Goal: Task Accomplishment & Management: Complete application form

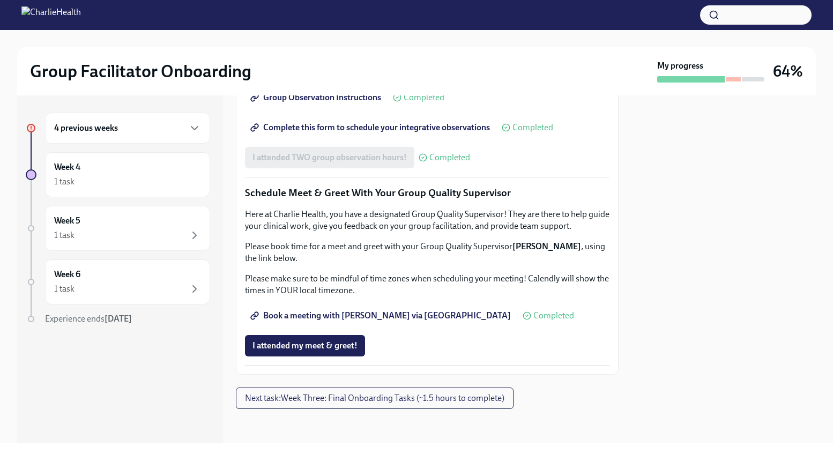
scroll to position [1012, 0]
click at [345, 347] on span "I attended my meet & greet!" at bounding box center [304, 345] width 105 height 11
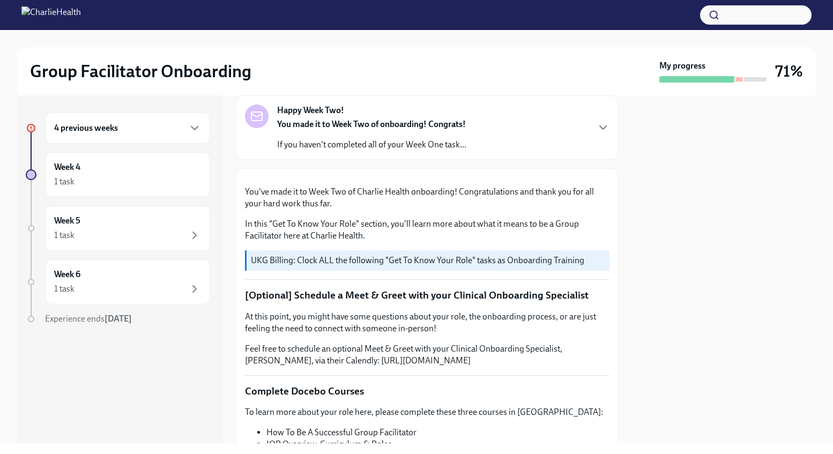
scroll to position [0, 0]
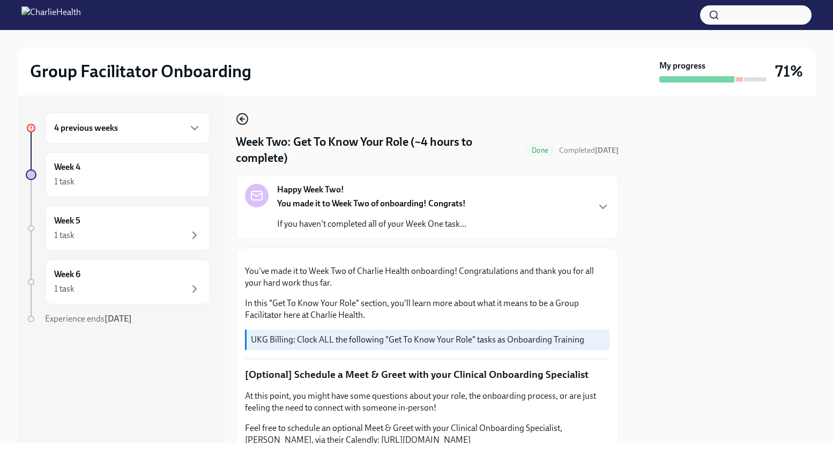
click at [244, 119] on icon "button" at bounding box center [242, 119] width 4 height 0
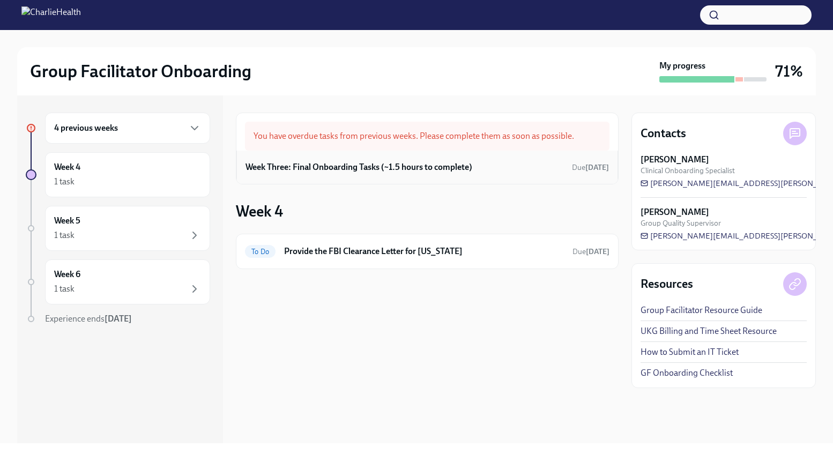
click at [551, 164] on div "Week Three: Final Onboarding Tasks (~1.5 hours to complete) Due [DATE]" at bounding box center [427, 167] width 363 height 16
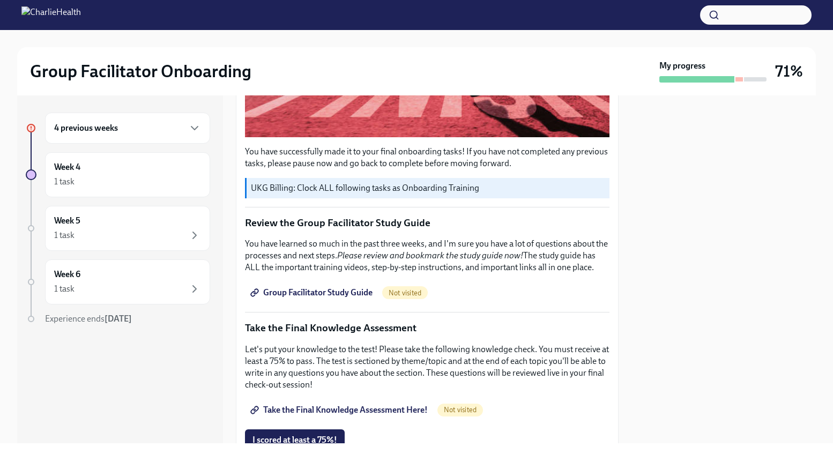
scroll to position [373, 0]
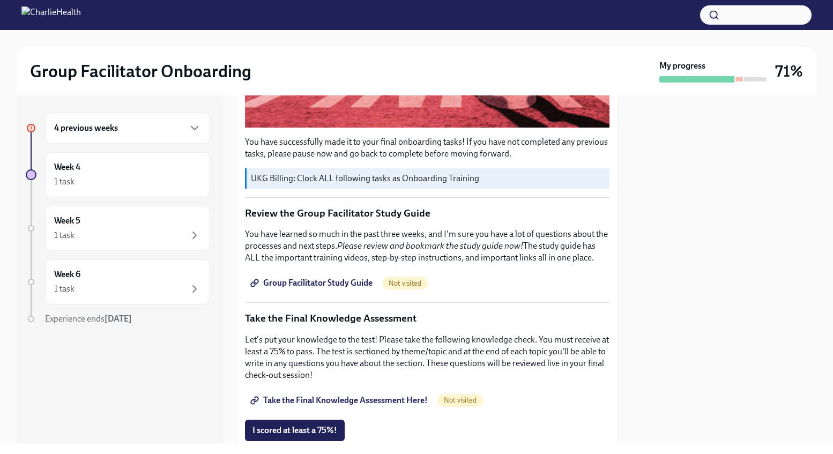
click at [333, 291] on link "Group Facilitator Study Guide" at bounding box center [312, 282] width 135 height 21
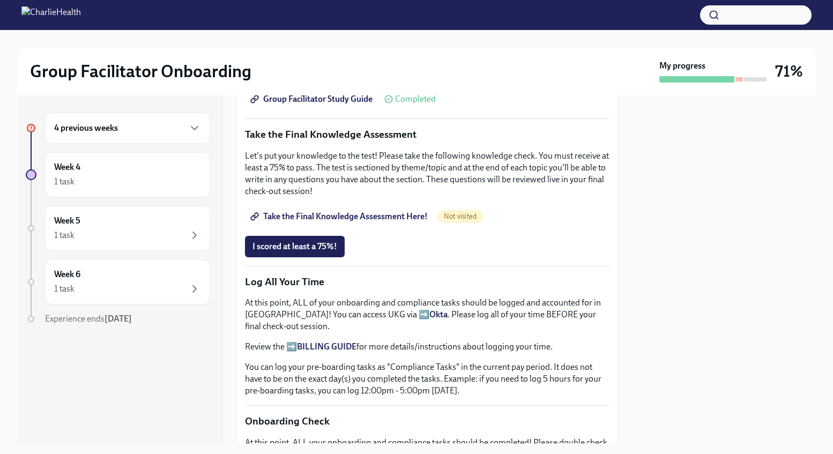
scroll to position [558, 0]
click at [187, 120] on div "4 previous weeks" at bounding box center [127, 128] width 165 height 31
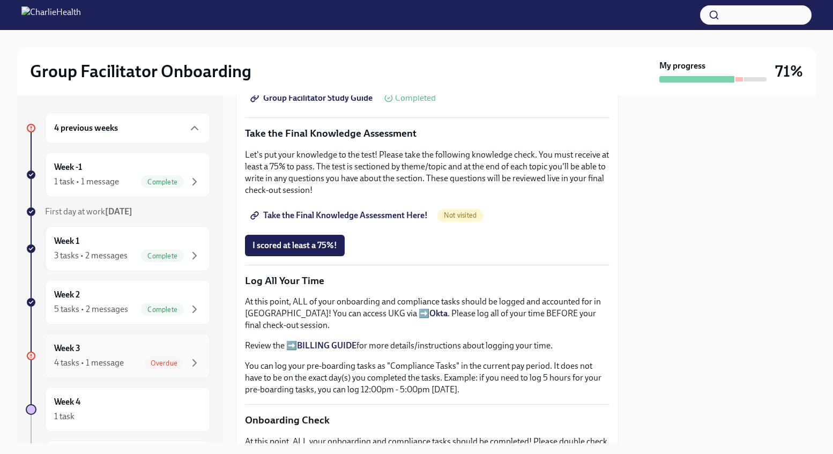
click at [99, 357] on div "4 tasks • 1 message" at bounding box center [89, 363] width 70 height 12
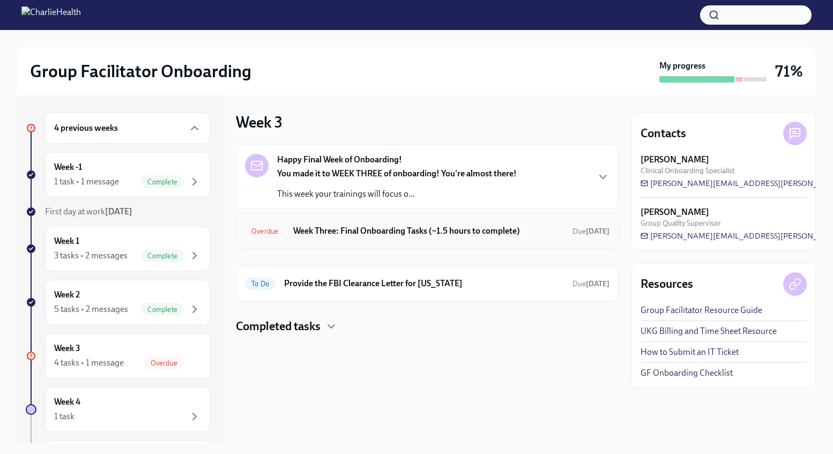
click at [354, 235] on h6 "Week Three: Final Onboarding Tasks (~1.5 hours to complete)" at bounding box center [428, 231] width 271 height 12
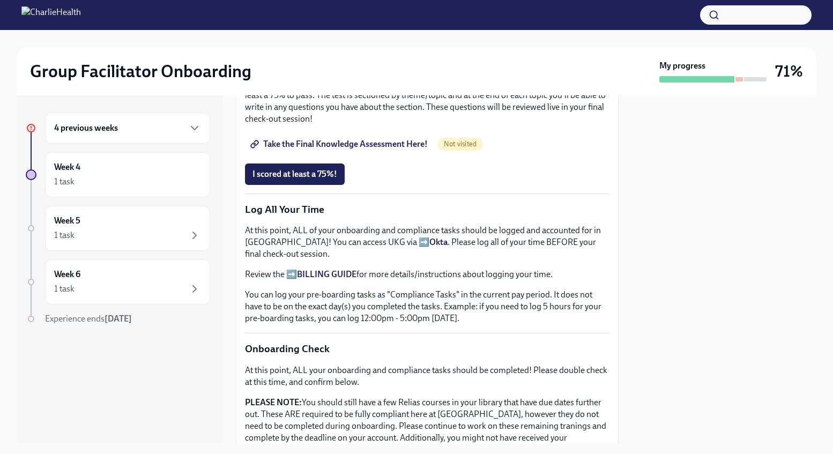
scroll to position [618, 0]
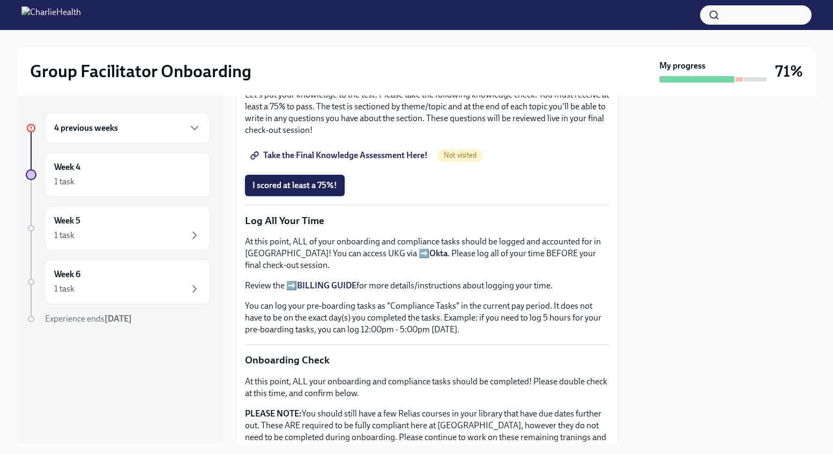
click at [306, 189] on span "I scored at least a 75%!" at bounding box center [294, 185] width 85 height 11
click at [404, 157] on span "Take the Final Knowledge Assessment Here!" at bounding box center [339, 155] width 175 height 11
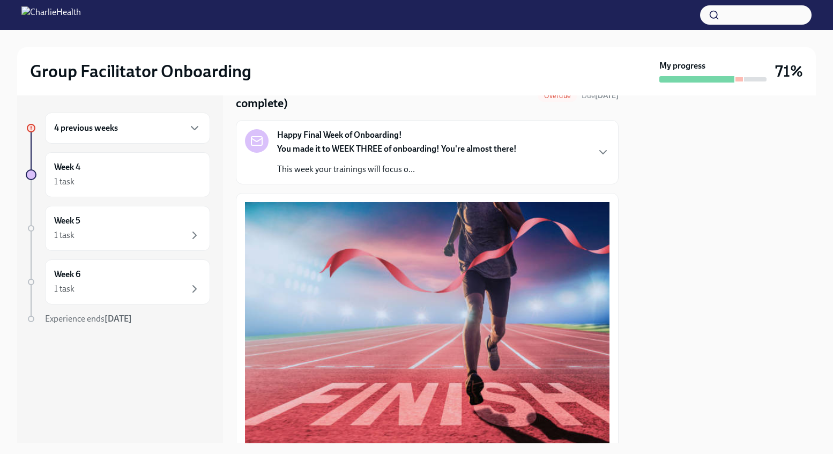
scroll to position [57, 0]
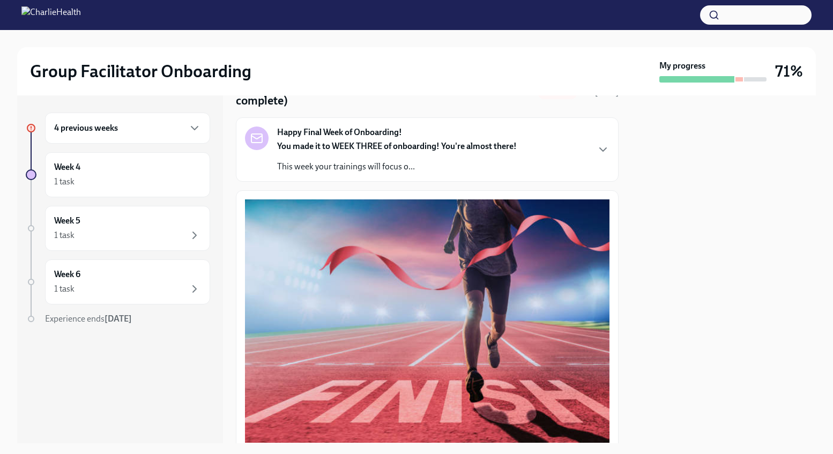
click at [139, 130] on div "4 previous weeks" at bounding box center [127, 128] width 147 height 13
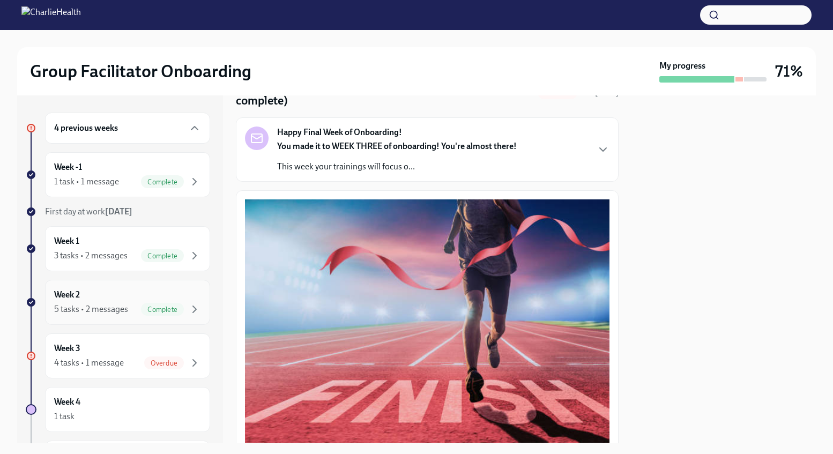
click at [123, 298] on div "Week 2 5 tasks • 2 messages Complete" at bounding box center [127, 302] width 147 height 27
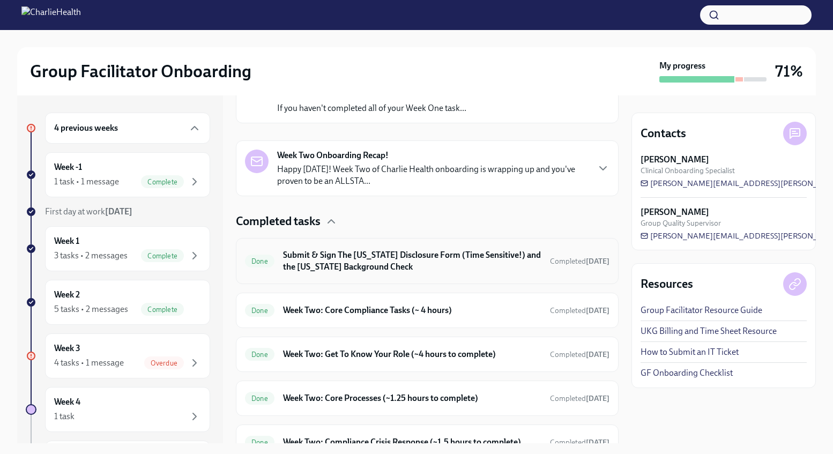
scroll to position [264, 0]
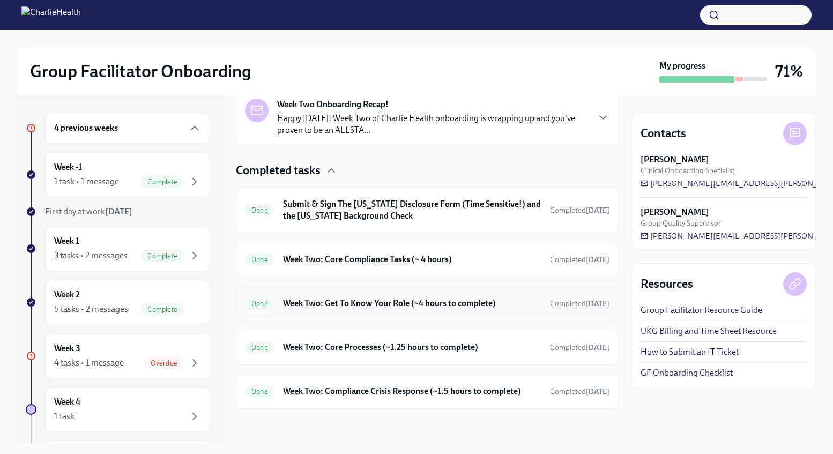
click at [403, 309] on h6 "Week Two: Get To Know Your Role (~4 hours to complete)" at bounding box center [412, 304] width 258 height 12
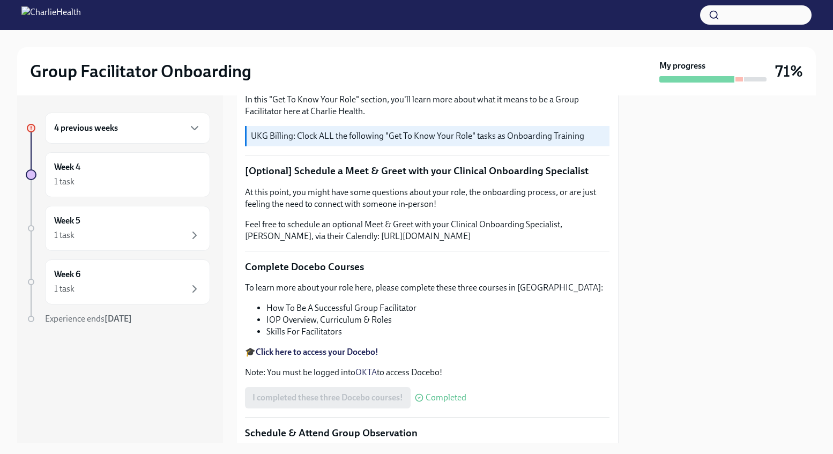
scroll to position [207, 0]
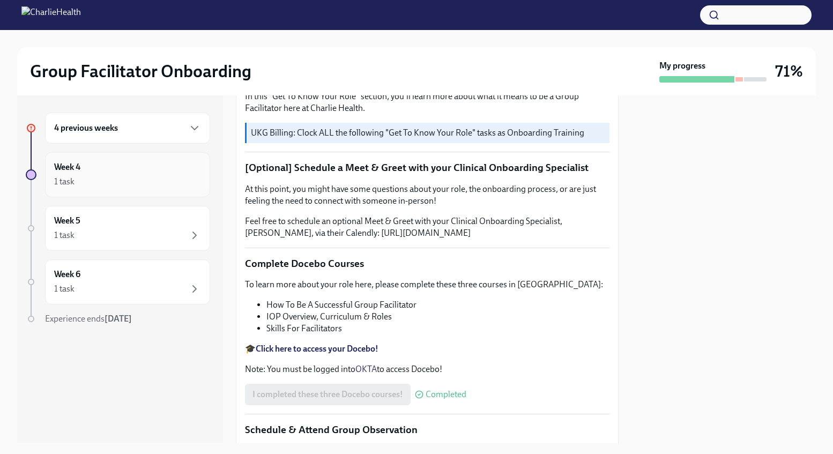
click at [159, 168] on div "Week 4 1 task" at bounding box center [127, 174] width 147 height 27
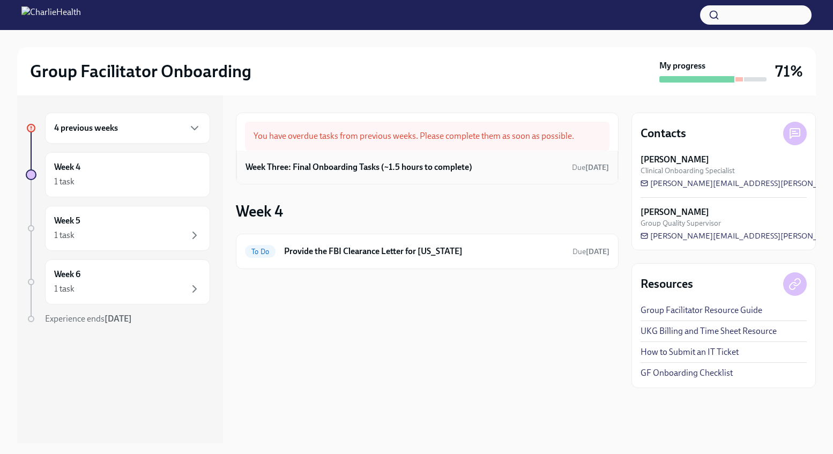
click at [395, 169] on h6 "Week Three: Final Onboarding Tasks (~1.5 hours to complete)" at bounding box center [359, 167] width 227 height 12
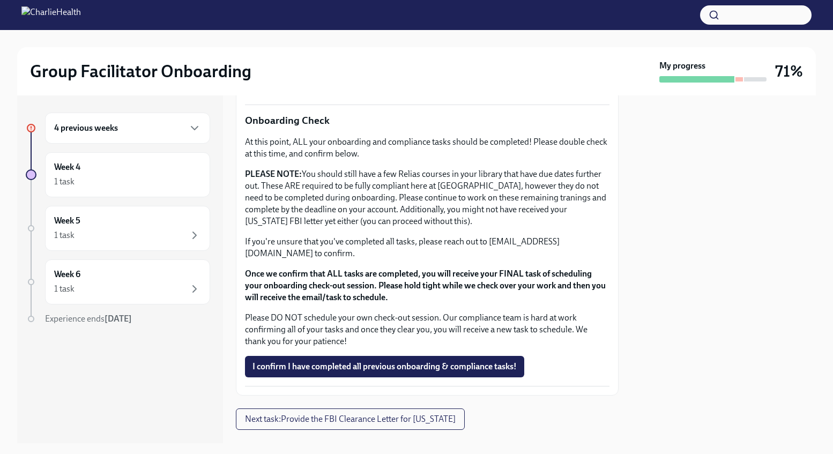
scroll to position [878, 0]
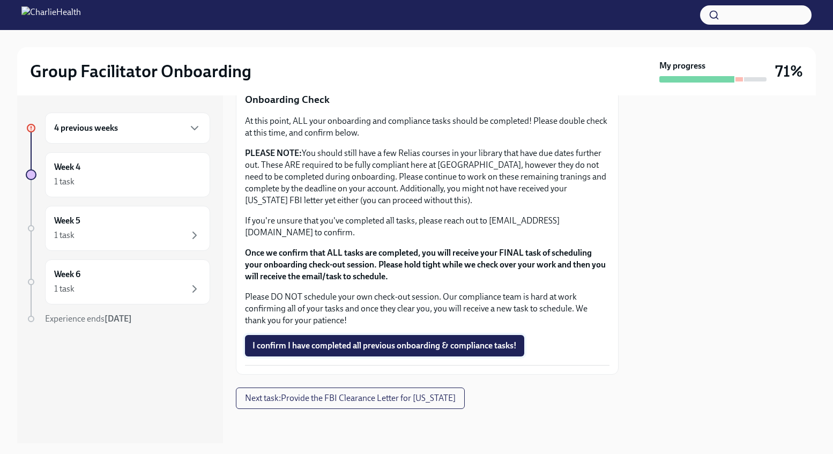
click at [361, 354] on button "I confirm I have completed all previous onboarding & compliance tasks!" at bounding box center [384, 345] width 279 height 21
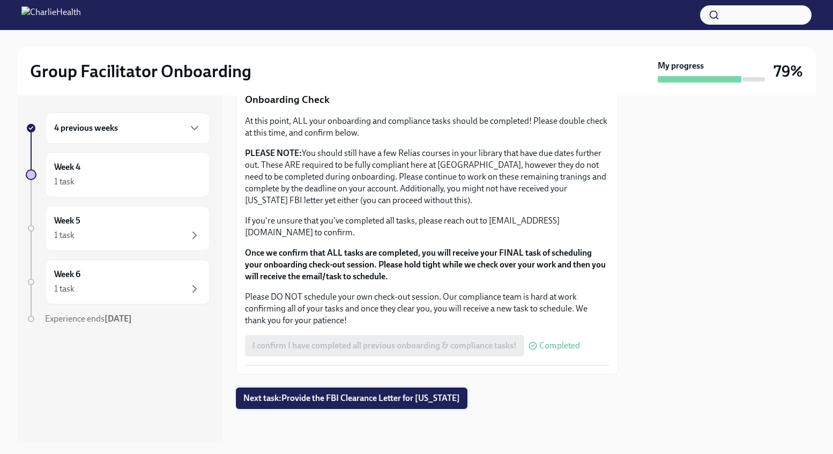
click at [417, 399] on span "Next task : Provide the FBI Clearance Letter for [US_STATE]" at bounding box center [351, 398] width 217 height 11
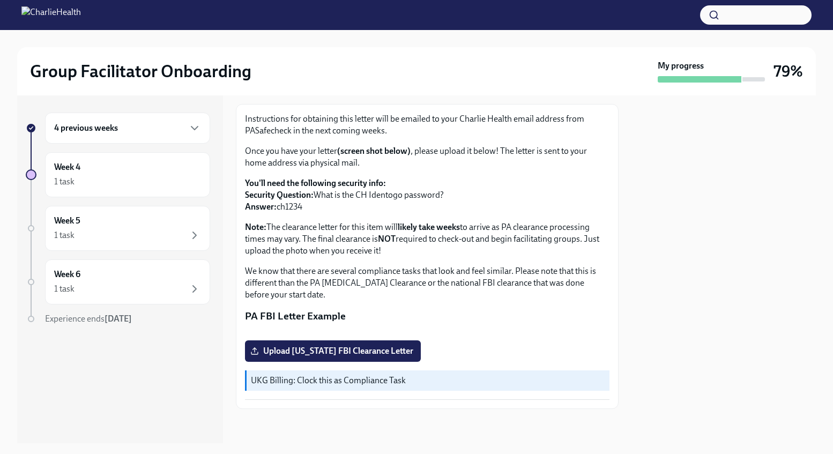
scroll to position [176, 0]
click at [200, 130] on icon "button" at bounding box center [194, 128] width 13 height 13
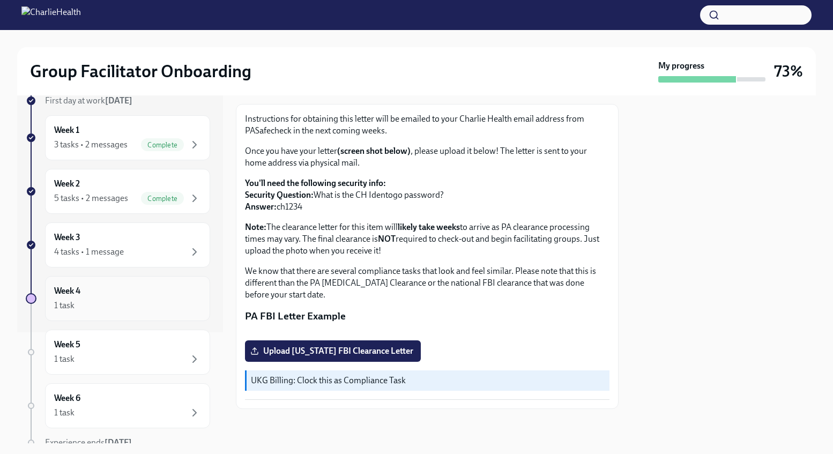
scroll to position [159, 0]
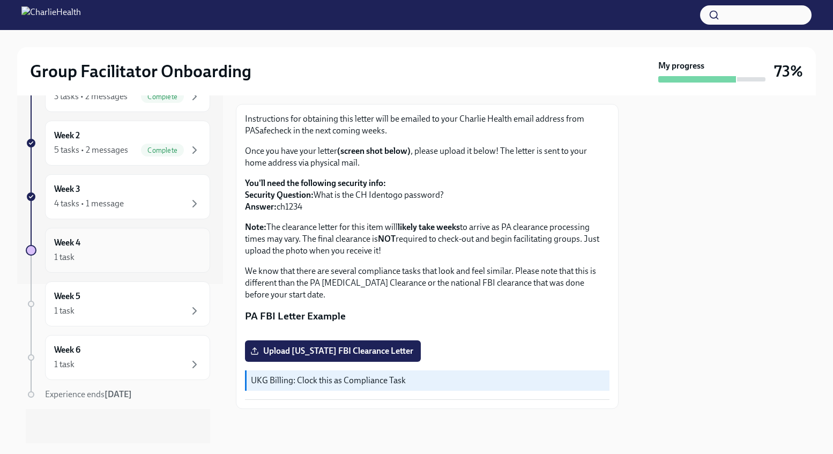
click at [164, 303] on div "Week 5 1 task" at bounding box center [127, 304] width 147 height 27
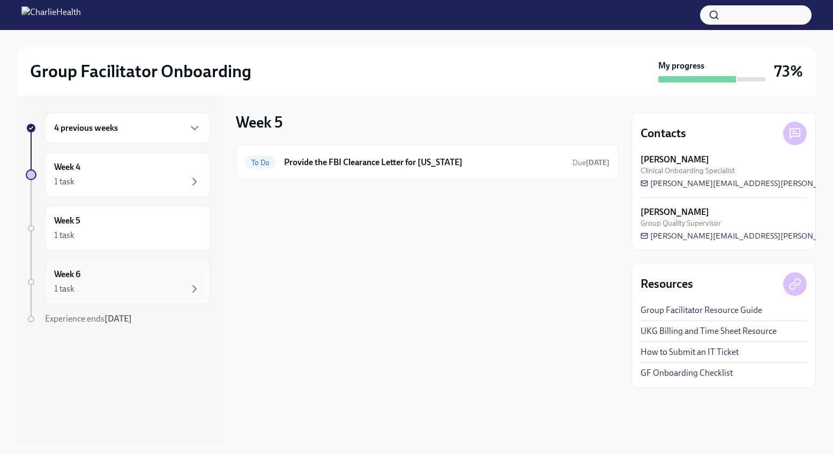
click at [115, 278] on div "Week 6 1 task" at bounding box center [127, 282] width 147 height 27
click at [118, 178] on div "1 task" at bounding box center [127, 181] width 147 height 13
click at [351, 330] on div "Week 4 To Do Provide the FBI Clearance Letter for [US_STATE] Due [DATE]" at bounding box center [427, 269] width 383 height 348
